Goal: Navigation & Orientation: Find specific page/section

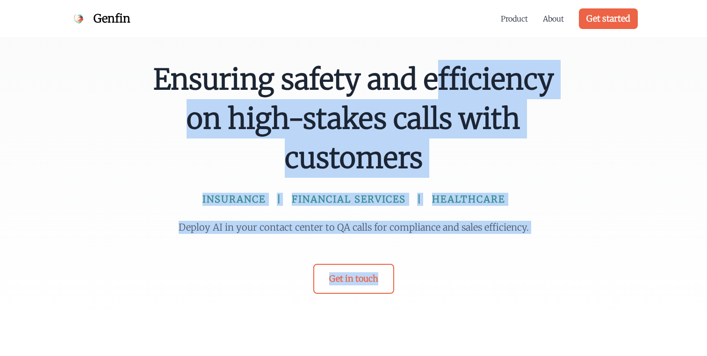
drag, startPoint x: 233, startPoint y: 288, endPoint x: 117, endPoint y: 71, distance: 246.3
click at [117, 71] on div "Ensuring safety and efficiency on high-stakes calls with customers INSURANCE FI…" at bounding box center [353, 169] width 707 height 339
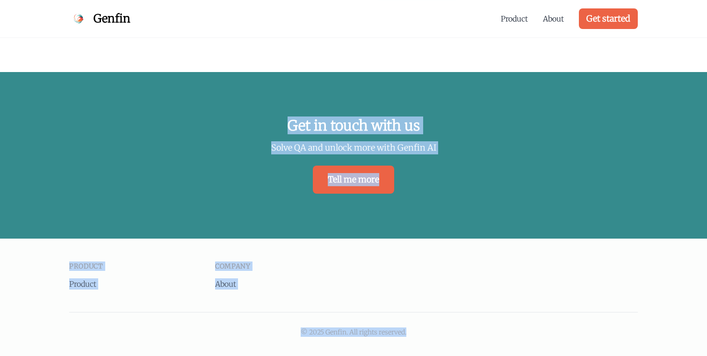
scroll to position [2070, 0]
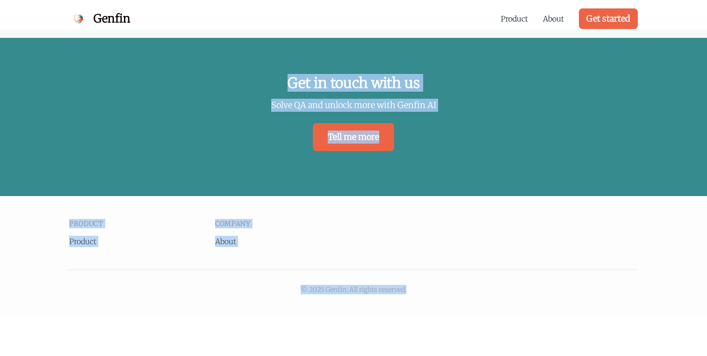
drag, startPoint x: 138, startPoint y: 71, endPoint x: 444, endPoint y: 378, distance: 433.4
click at [448, 308] on div "Product Product Company About © 2025 [GEOGRAPHIC_DATA]. All rights reserved." at bounding box center [353, 256] width 599 height 120
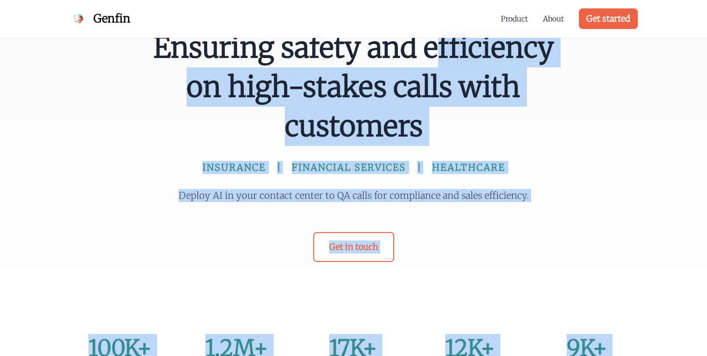
scroll to position [0, 0]
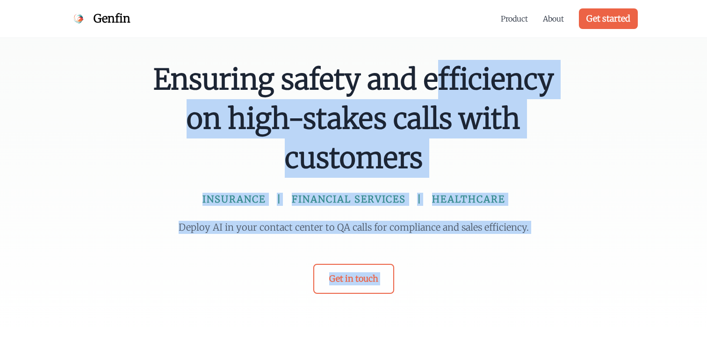
drag, startPoint x: 447, startPoint y: 273, endPoint x: 92, endPoint y: -74, distance: 497.2
click at [198, 130] on span "Ensuring safety and efficiency on high-stakes calls with customers" at bounding box center [354, 119] width 404 height 118
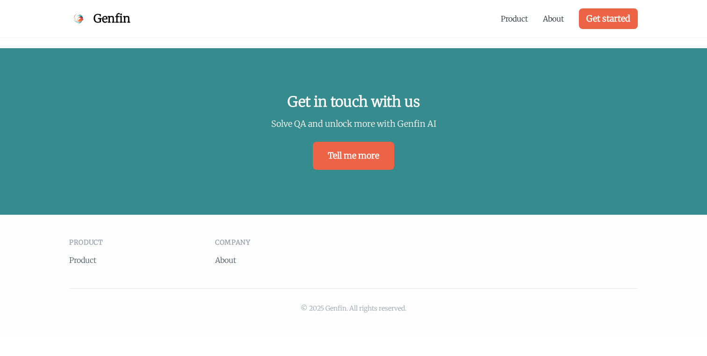
scroll to position [2070, 0]
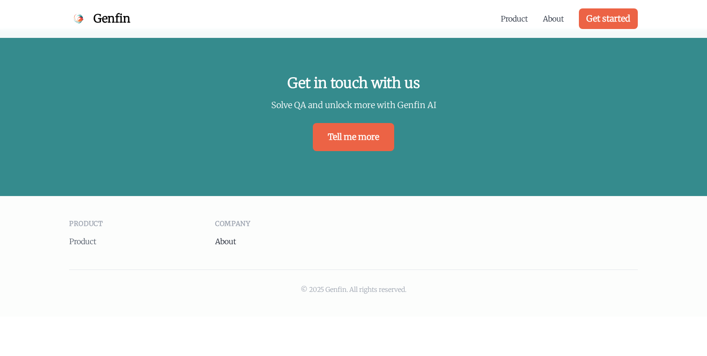
click at [226, 239] on link "About" at bounding box center [225, 241] width 21 height 9
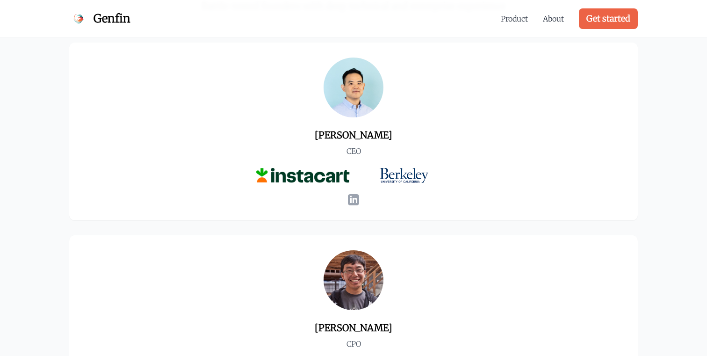
scroll to position [579, 0]
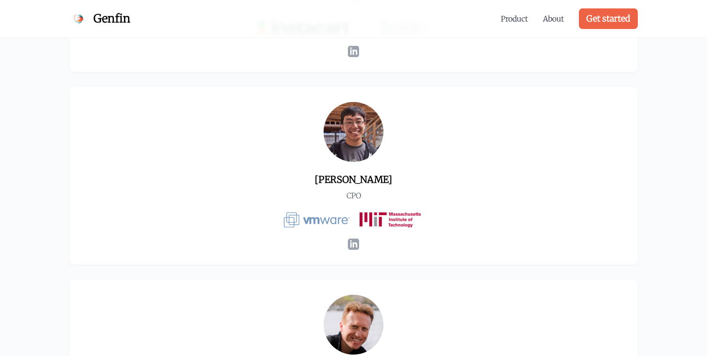
click at [352, 248] on icon at bounding box center [353, 244] width 11 height 11
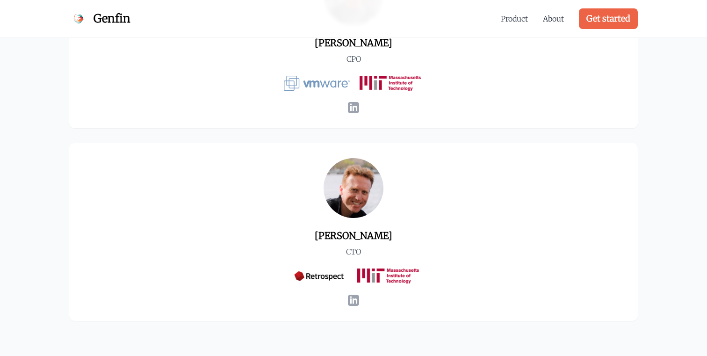
scroll to position [815, 0]
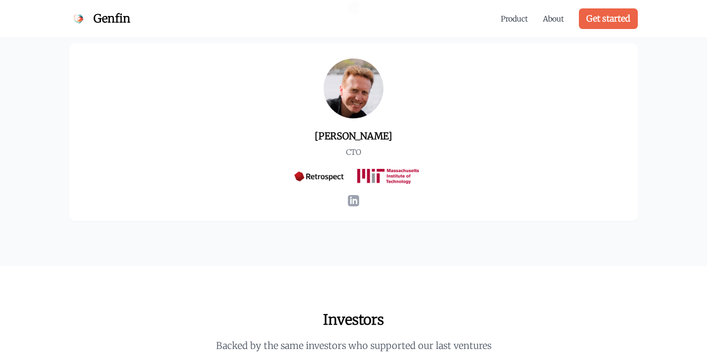
click at [355, 200] on icon at bounding box center [353, 200] width 11 height 11
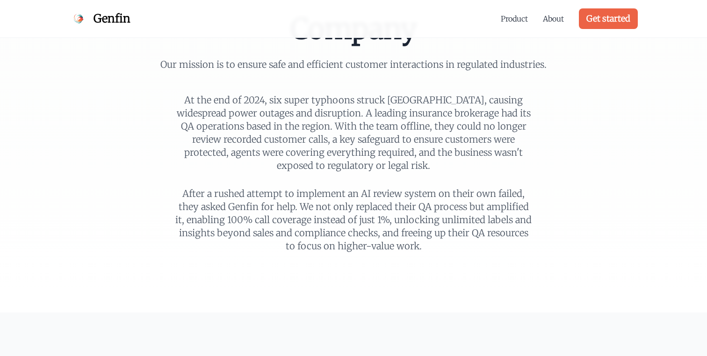
scroll to position [36, 0]
